Goal: Task Accomplishment & Management: Manage account settings

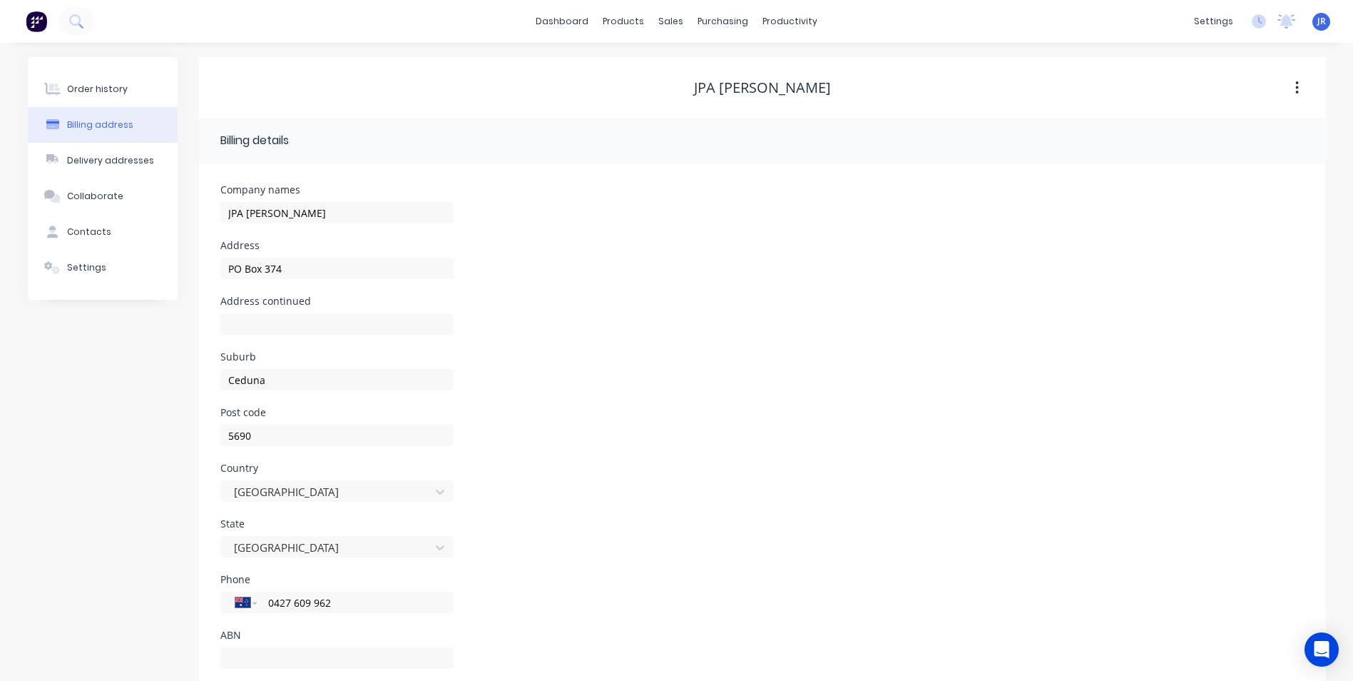
select select "AU"
click at [402, 28] on div "dashboard products sales purchasing productivity dashboard products Product Cat…" at bounding box center [676, 21] width 1353 height 43
click at [451, 15] on div "dashboard products sales purchasing productivity dashboard products Product Cat…" at bounding box center [676, 21] width 1353 height 43
click at [675, 23] on div "sales" at bounding box center [670, 21] width 39 height 21
click at [723, 100] on div "Customers" at bounding box center [720, 97] width 51 height 13
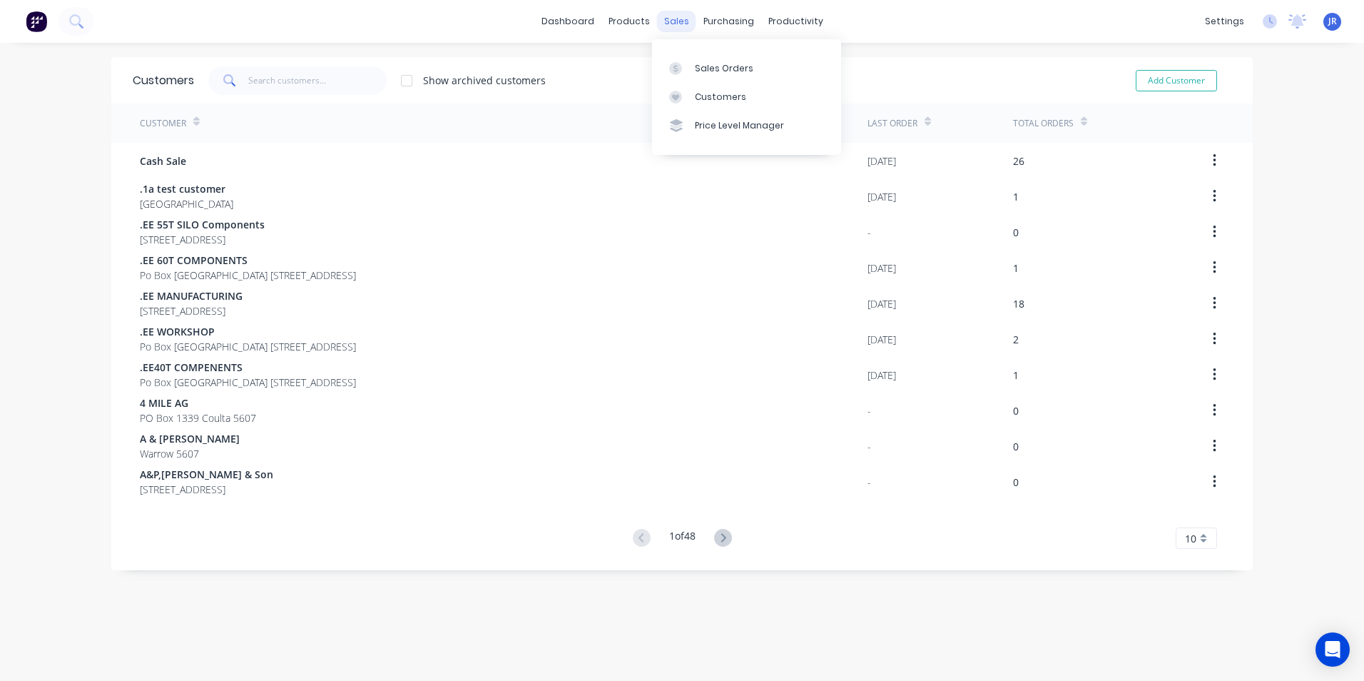
click at [673, 23] on div "sales" at bounding box center [676, 21] width 39 height 21
click at [683, 67] on div at bounding box center [679, 68] width 21 height 13
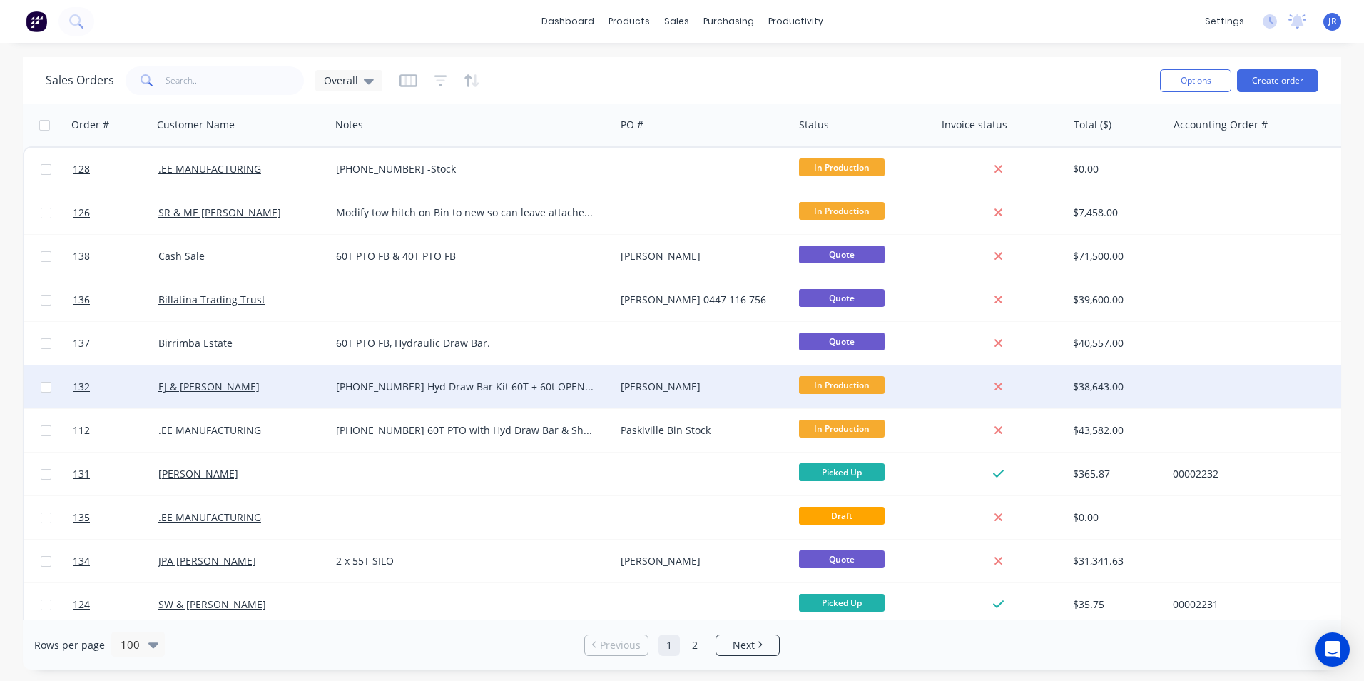
click at [524, 387] on div "[PHONE_NUMBER] Hyd Draw Bar Kit 60T + 60t OPEN TOP PTO Bin PLUS HYD DRAW BAR AN…" at bounding box center [466, 386] width 260 height 14
click at [244, 385] on div "EJ & [PERSON_NAME]" at bounding box center [237, 386] width 158 height 14
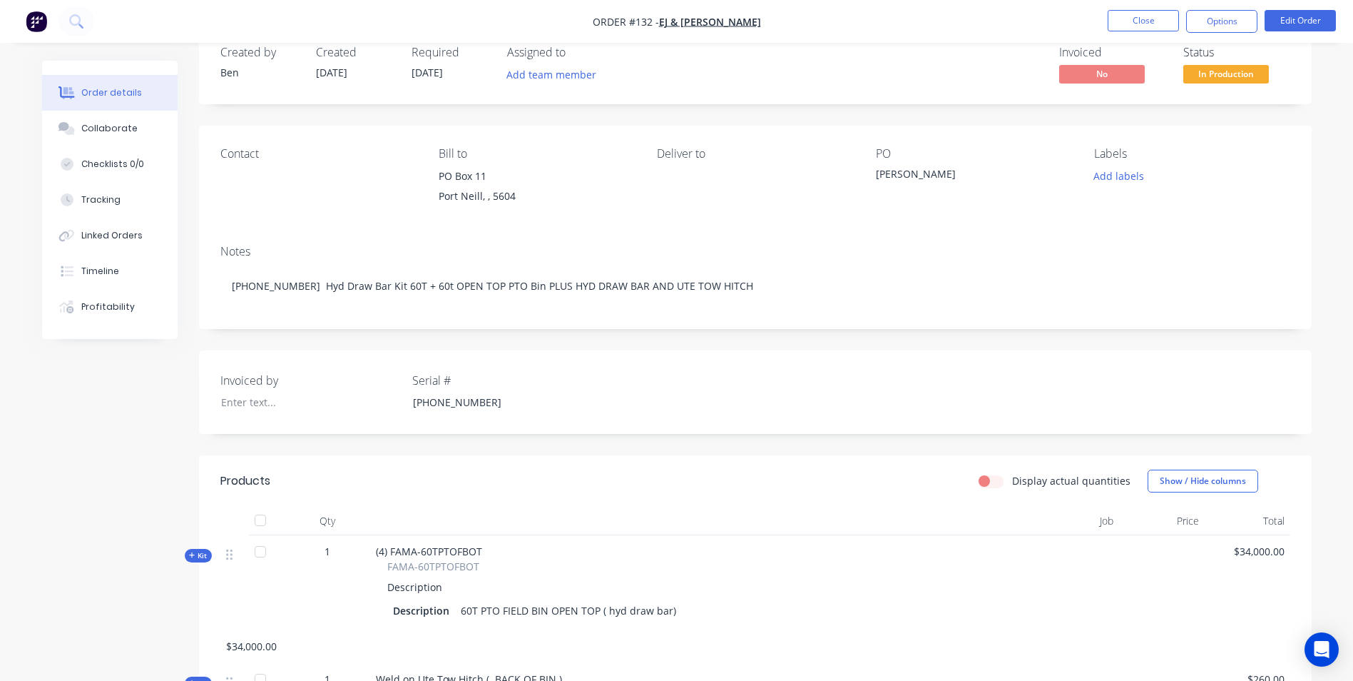
scroll to position [29, 0]
click at [1296, 14] on button "Edit Order" at bounding box center [1300, 20] width 71 height 21
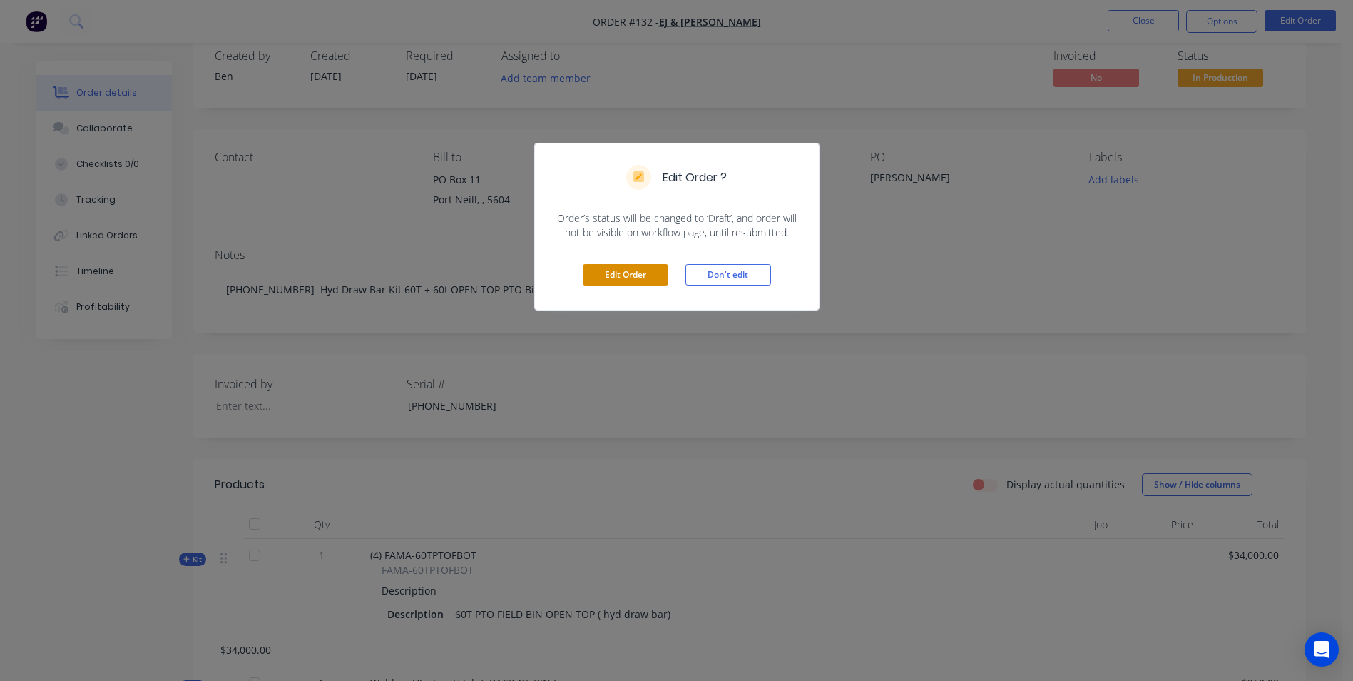
click at [628, 280] on button "Edit Order" at bounding box center [626, 274] width 86 height 21
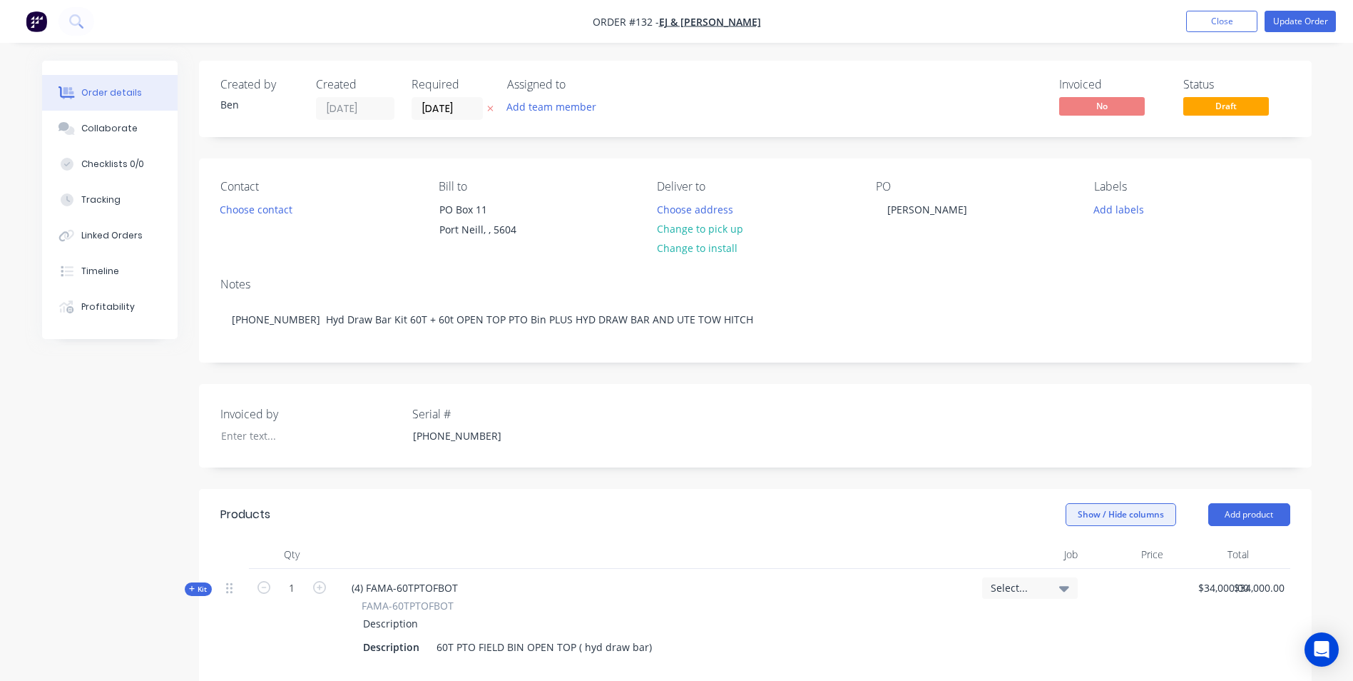
drag, startPoint x: 1270, startPoint y: 516, endPoint x: 1144, endPoint y: 506, distance: 125.9
click at [1269, 516] on button "Add product" at bounding box center [1249, 514] width 82 height 23
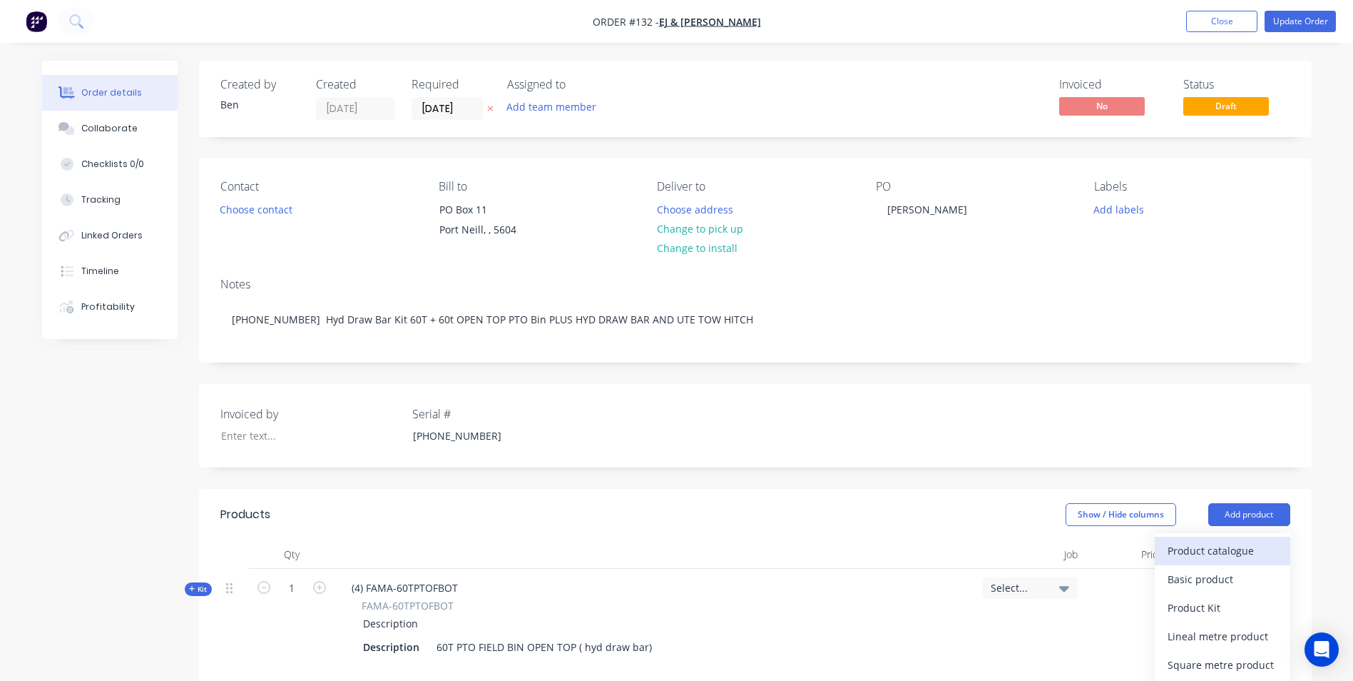
click at [1230, 559] on div "Product catalogue" at bounding box center [1223, 550] width 110 height 21
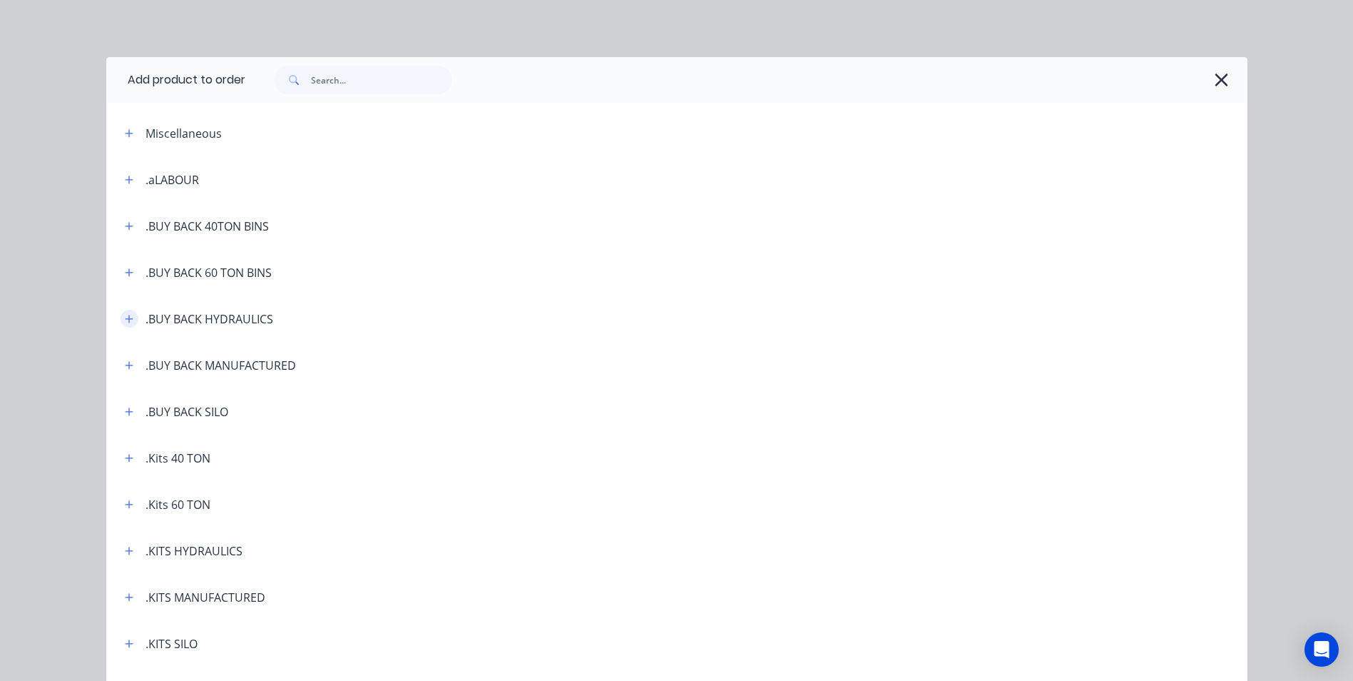
click at [125, 319] on icon "button" at bounding box center [129, 319] width 8 height 8
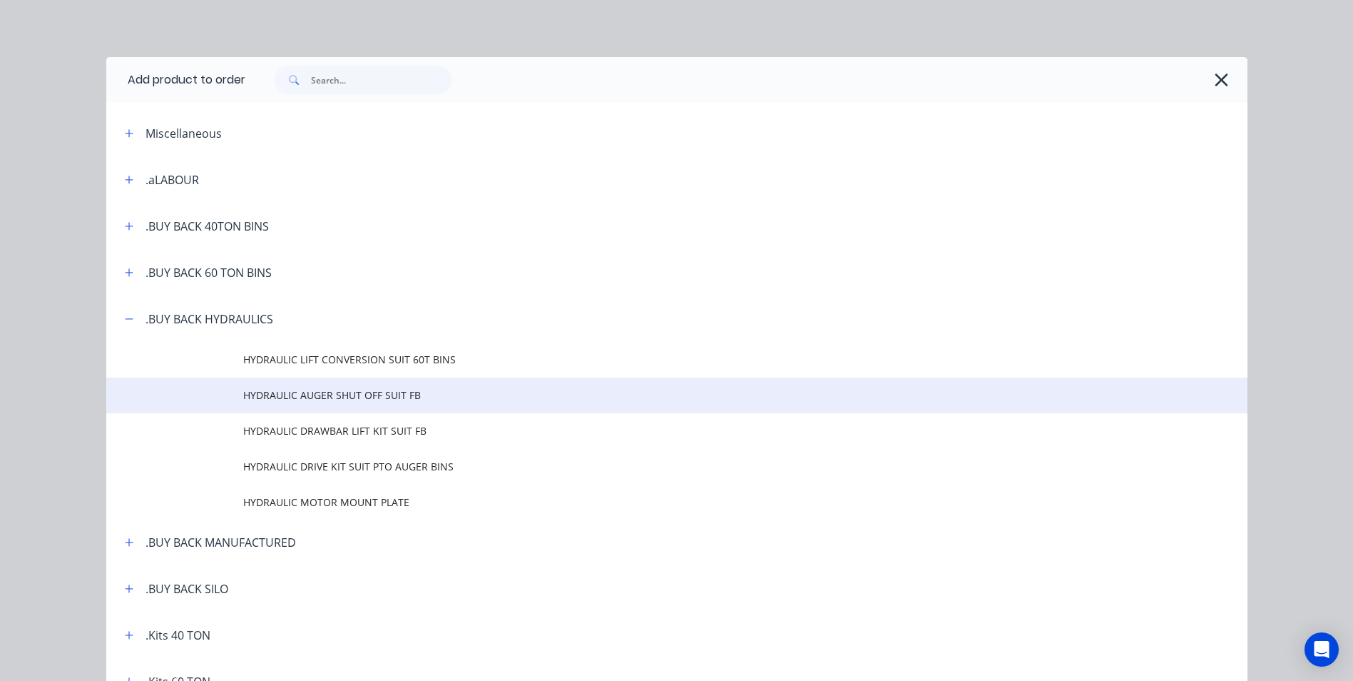
click at [380, 390] on span "HYDRAULIC AUGER SHUT OFF SUIT FB" at bounding box center [644, 394] width 803 height 15
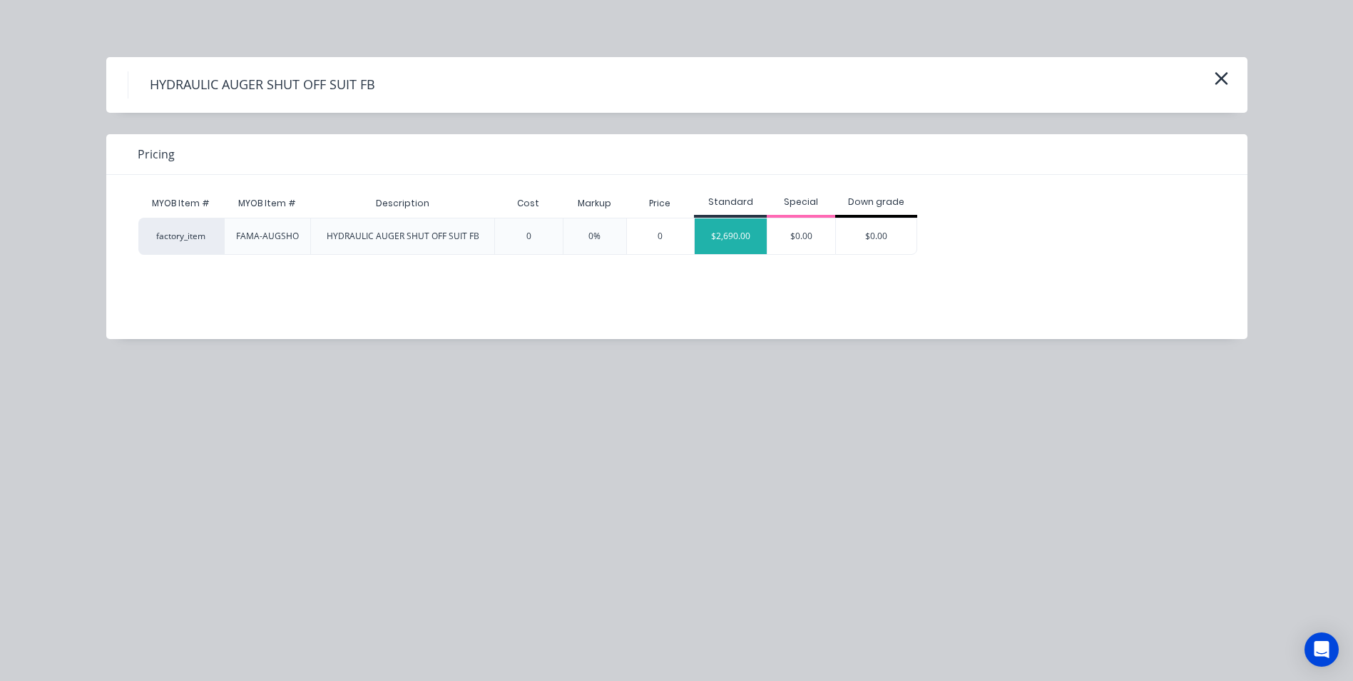
click at [735, 238] on div "$2,690.00" at bounding box center [731, 236] width 72 height 36
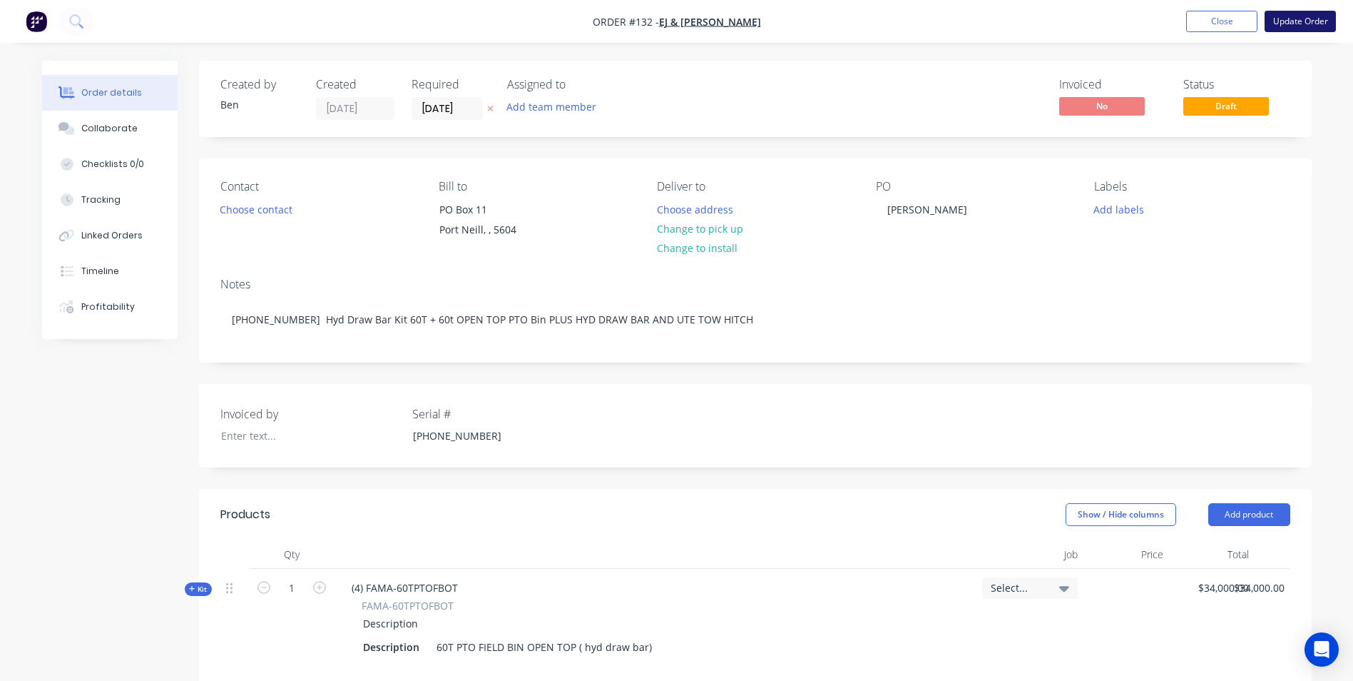
click at [1295, 22] on button "Update Order" at bounding box center [1300, 21] width 71 height 21
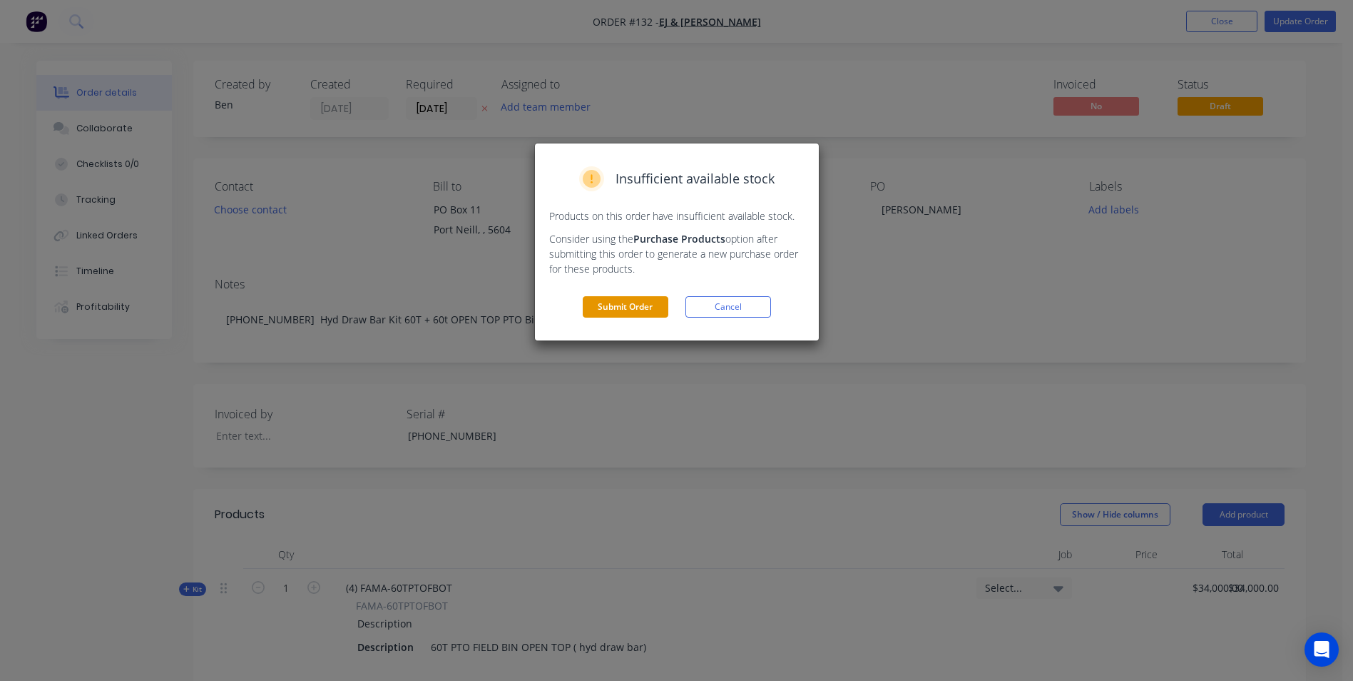
click at [646, 306] on button "Submit Order" at bounding box center [626, 306] width 86 height 21
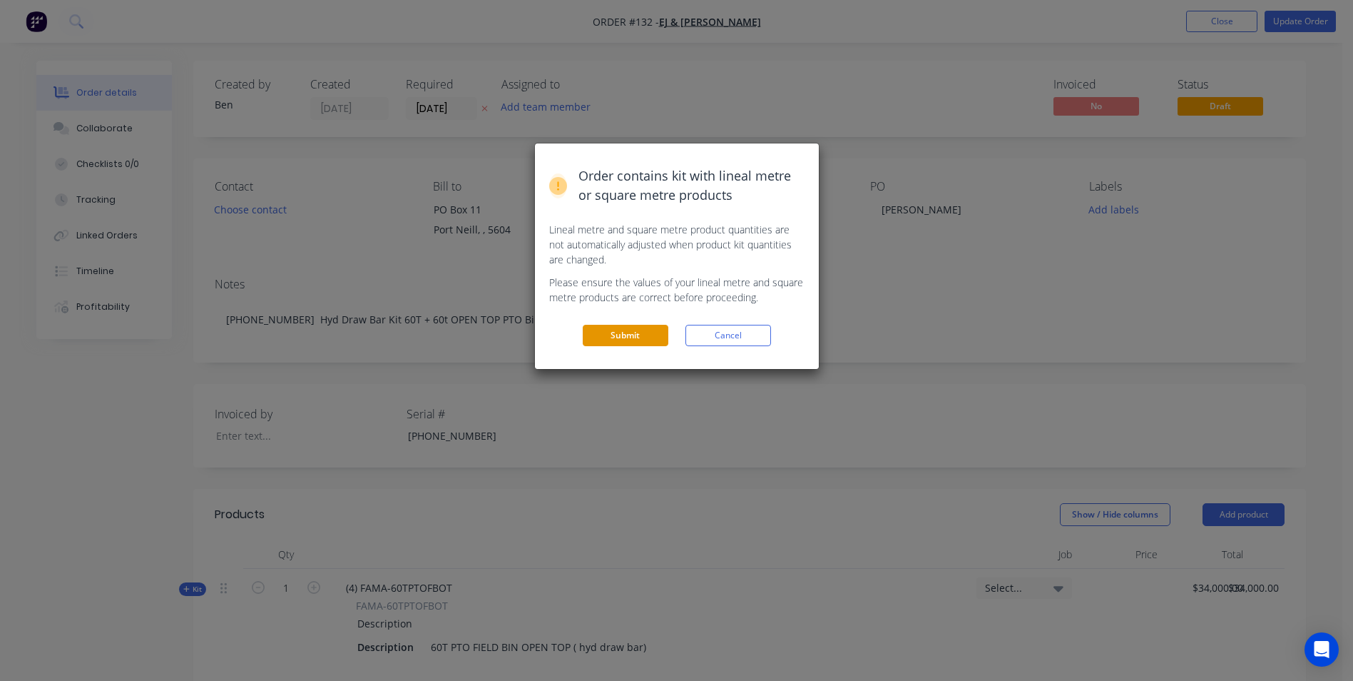
click at [631, 331] on button "Submit" at bounding box center [626, 335] width 86 height 21
